Goal: Task Accomplishment & Management: Complete application form

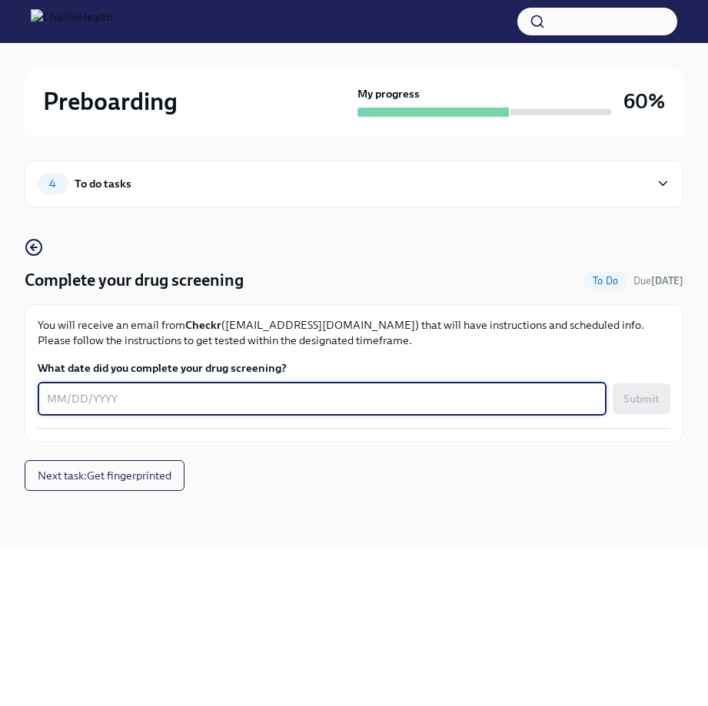
click at [52, 400] on textarea "What date did you complete your drug screening?" at bounding box center [322, 399] width 550 height 18
type textarea "08192025"
click at [222, 398] on textarea "08192025" at bounding box center [322, 399] width 550 height 18
click at [58, 397] on textarea "08192025" at bounding box center [322, 399] width 550 height 18
type textarea "[DATE]"
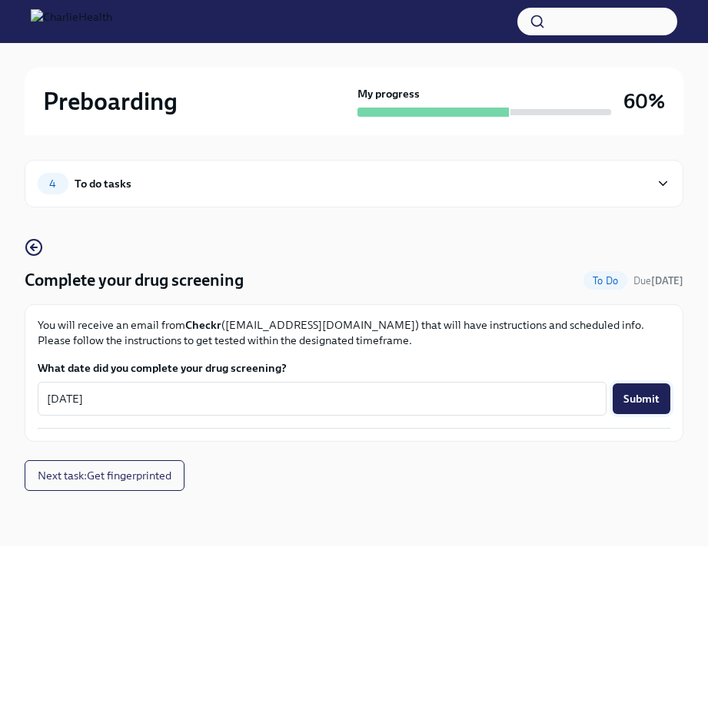
click at [638, 402] on span "Submit" at bounding box center [641, 398] width 36 height 15
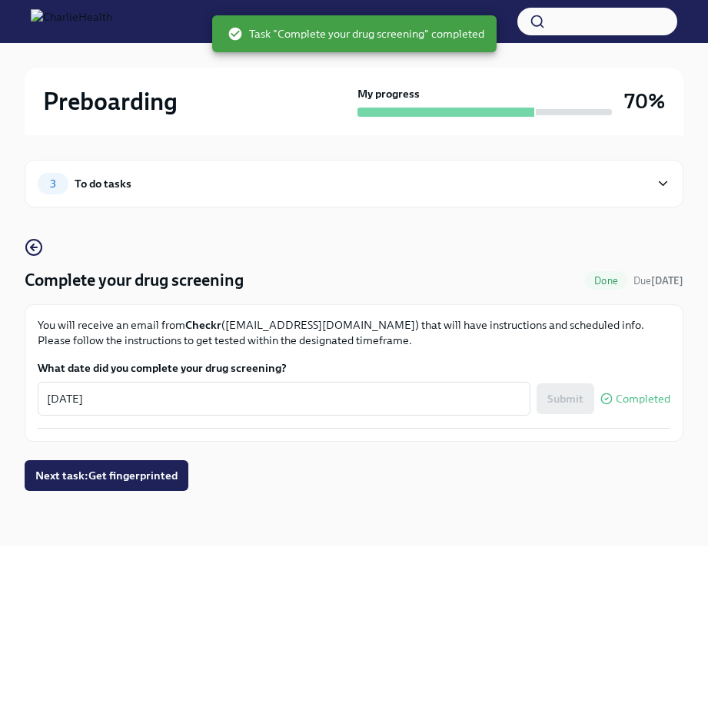
click at [567, 168] on div "3 To do tasks" at bounding box center [354, 184] width 658 height 48
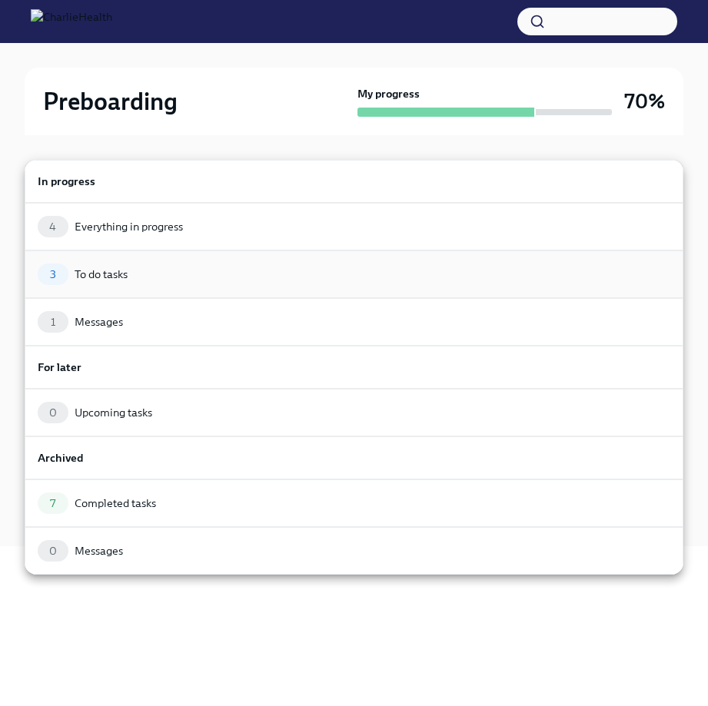
click at [236, 285] on div "3 To do tasks" at bounding box center [354, 274] width 658 height 48
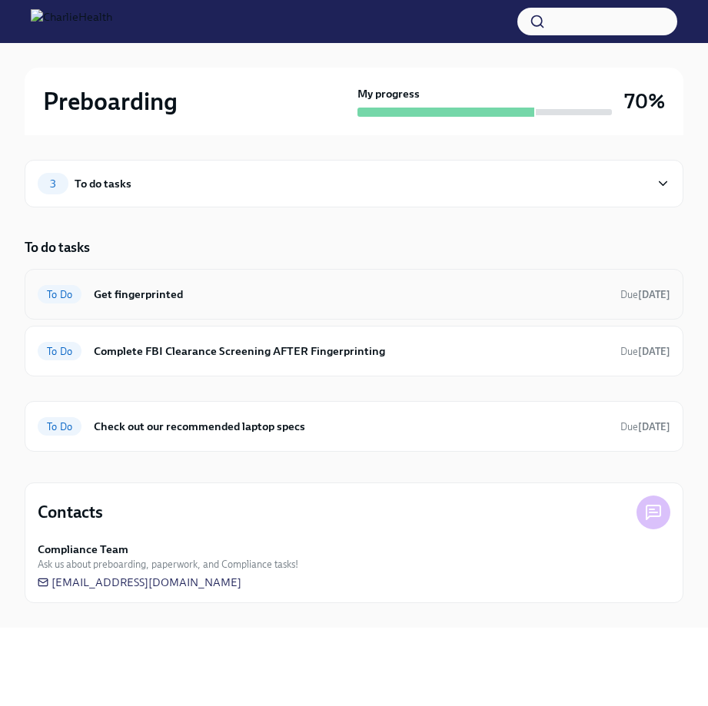
click at [478, 286] on h6 "Get fingerprinted" at bounding box center [351, 294] width 514 height 17
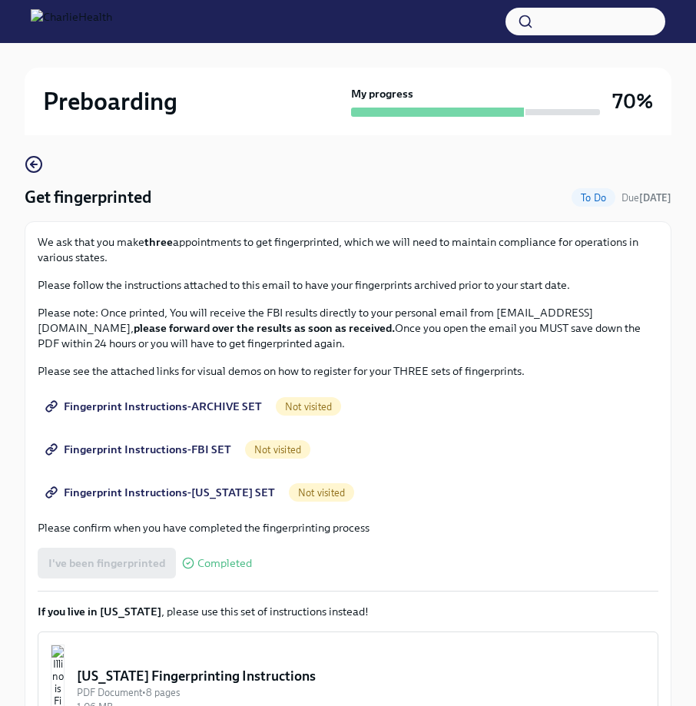
scroll to position [96, 0]
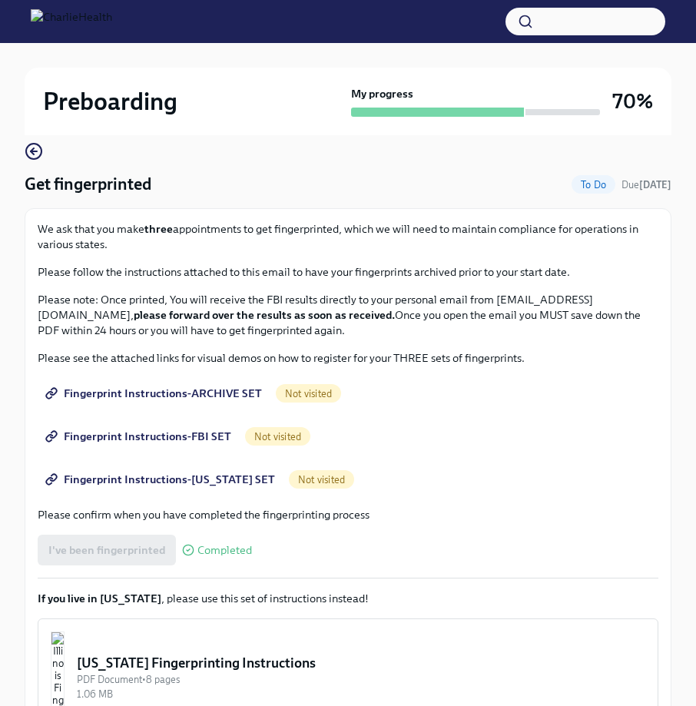
click at [184, 392] on span "Fingerprint Instructions-ARCHIVE SET" at bounding box center [155, 393] width 214 height 15
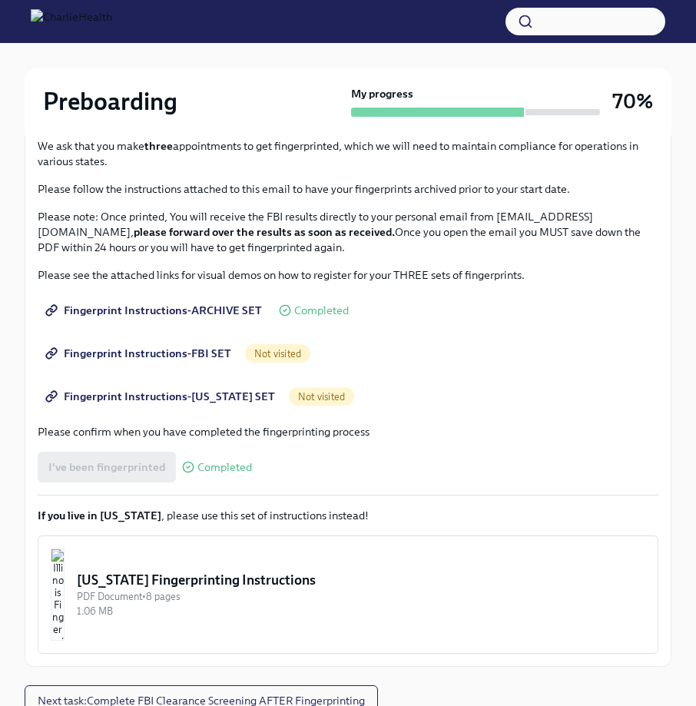
scroll to position [177, 0]
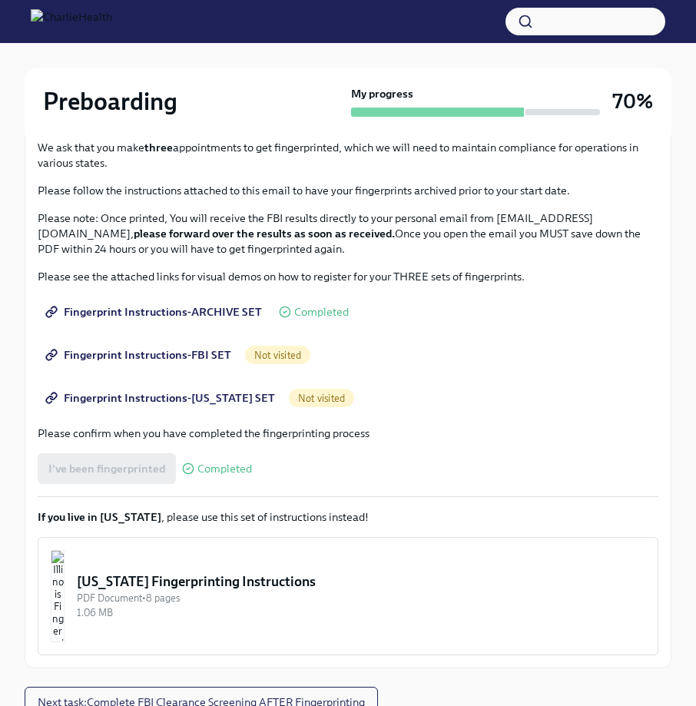
click at [179, 394] on span "Fingerprint Instructions-[US_STATE] SET" at bounding box center [161, 397] width 227 height 15
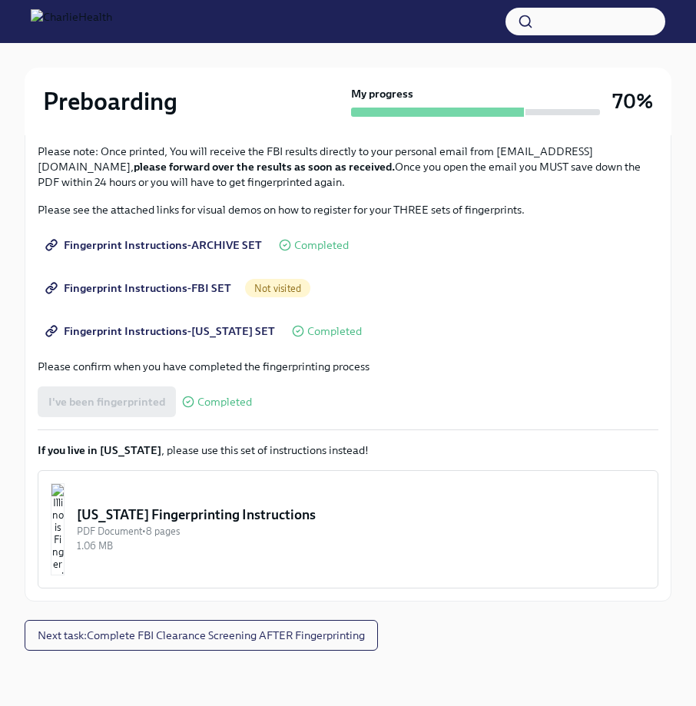
click at [154, 283] on span "Fingerprint Instructions-FBI SET" at bounding box center [139, 287] width 183 height 15
click at [225, 626] on button "Next task : Complete FBI Clearance Screening AFTER Fingerprinting" at bounding box center [201, 635] width 353 height 31
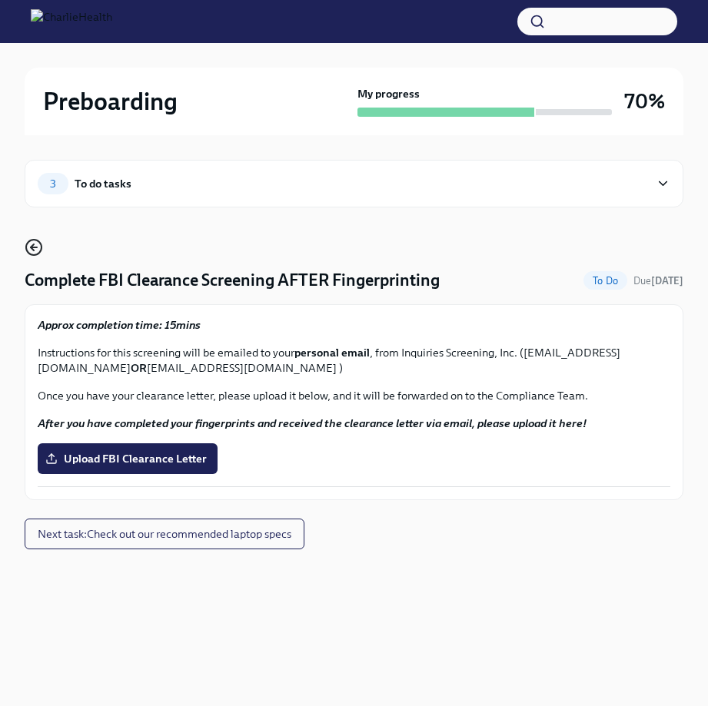
click at [28, 244] on icon "button" at bounding box center [34, 247] width 18 height 18
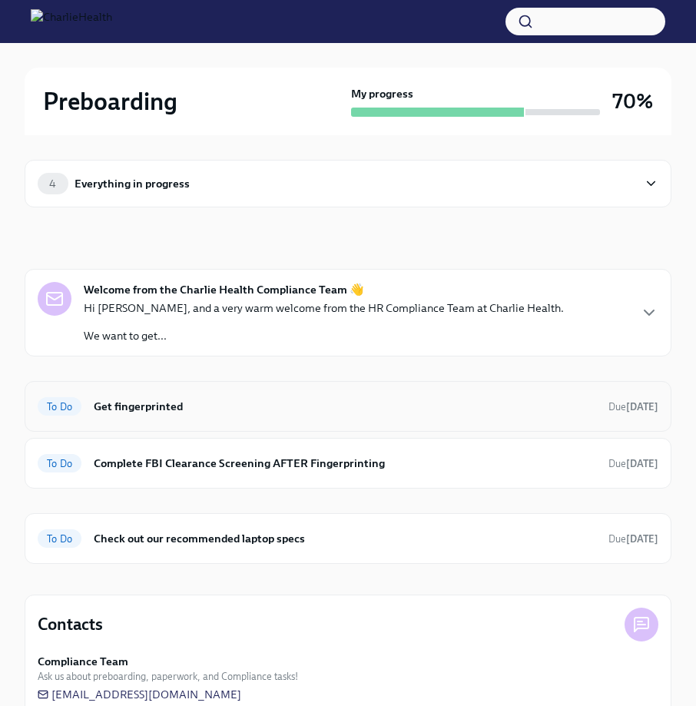
click at [413, 407] on h6 "Get fingerprinted" at bounding box center [345, 406] width 502 height 17
